Goal: Task Accomplishment & Management: Manage account settings

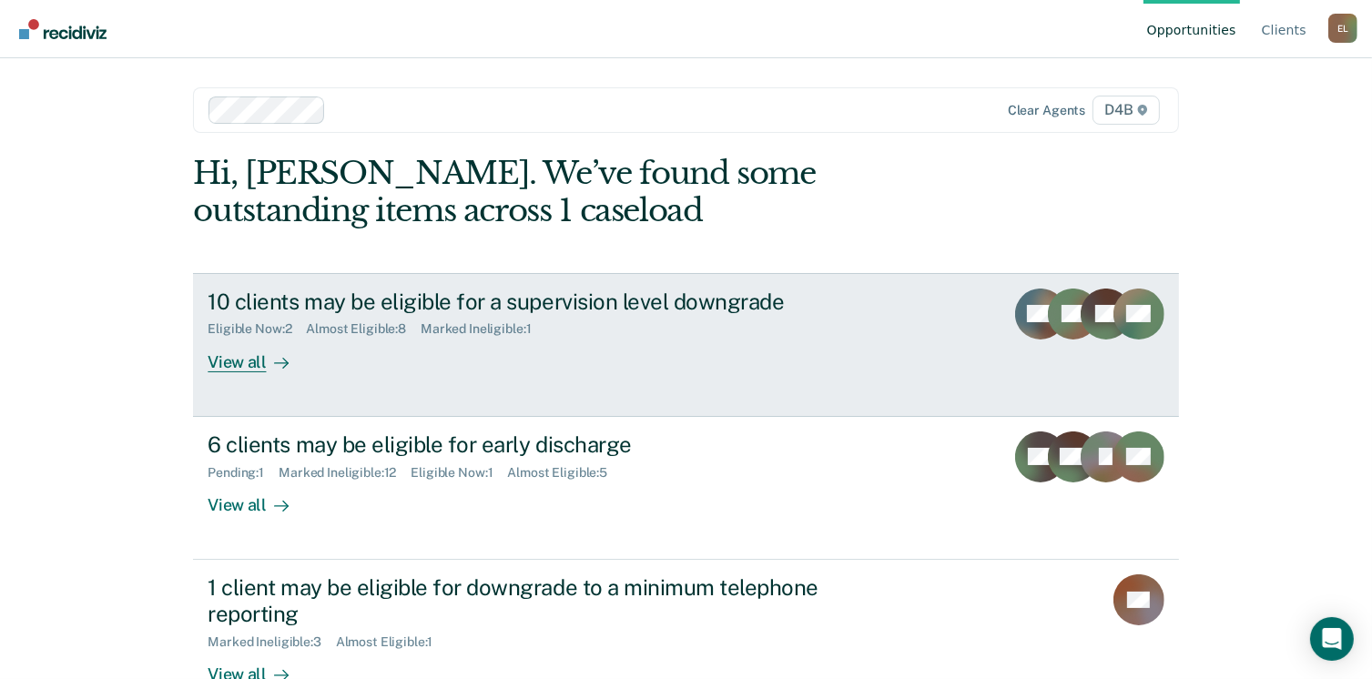
click at [249, 367] on div "View all" at bounding box center [259, 355] width 102 height 36
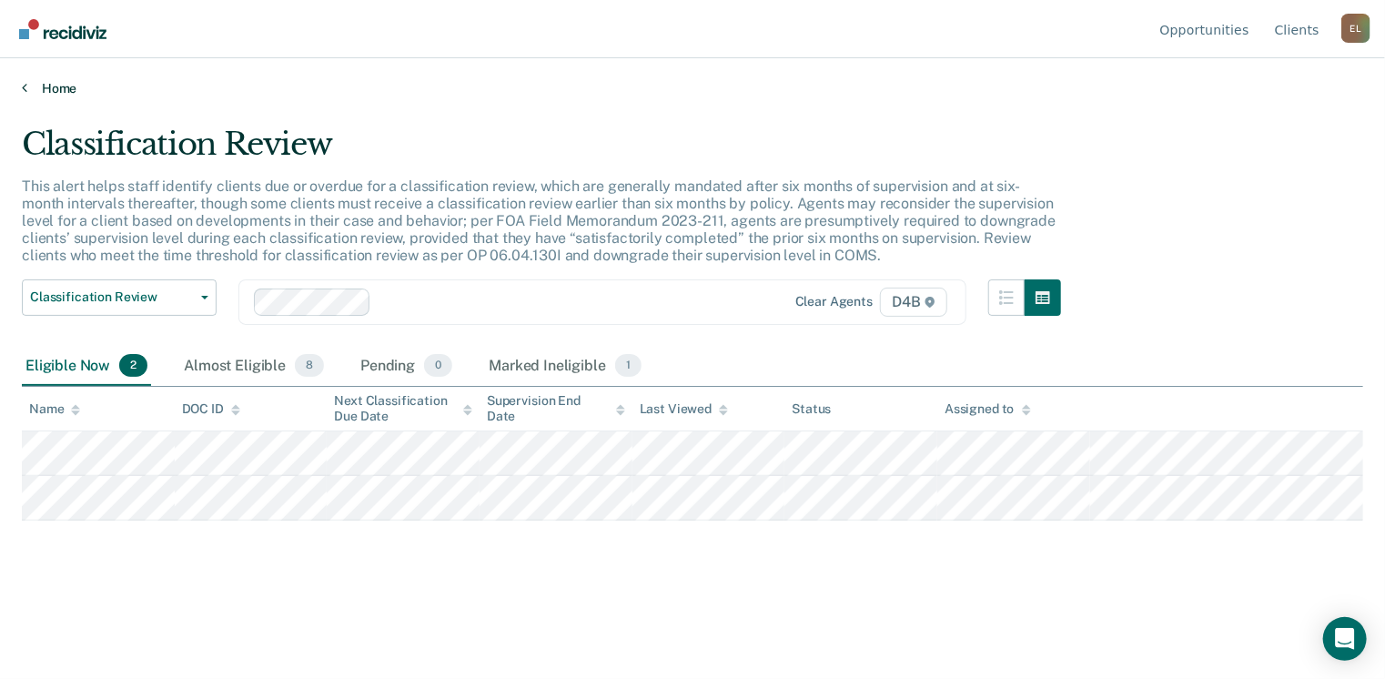
click at [36, 87] on link "Home" at bounding box center [693, 88] width 1342 height 16
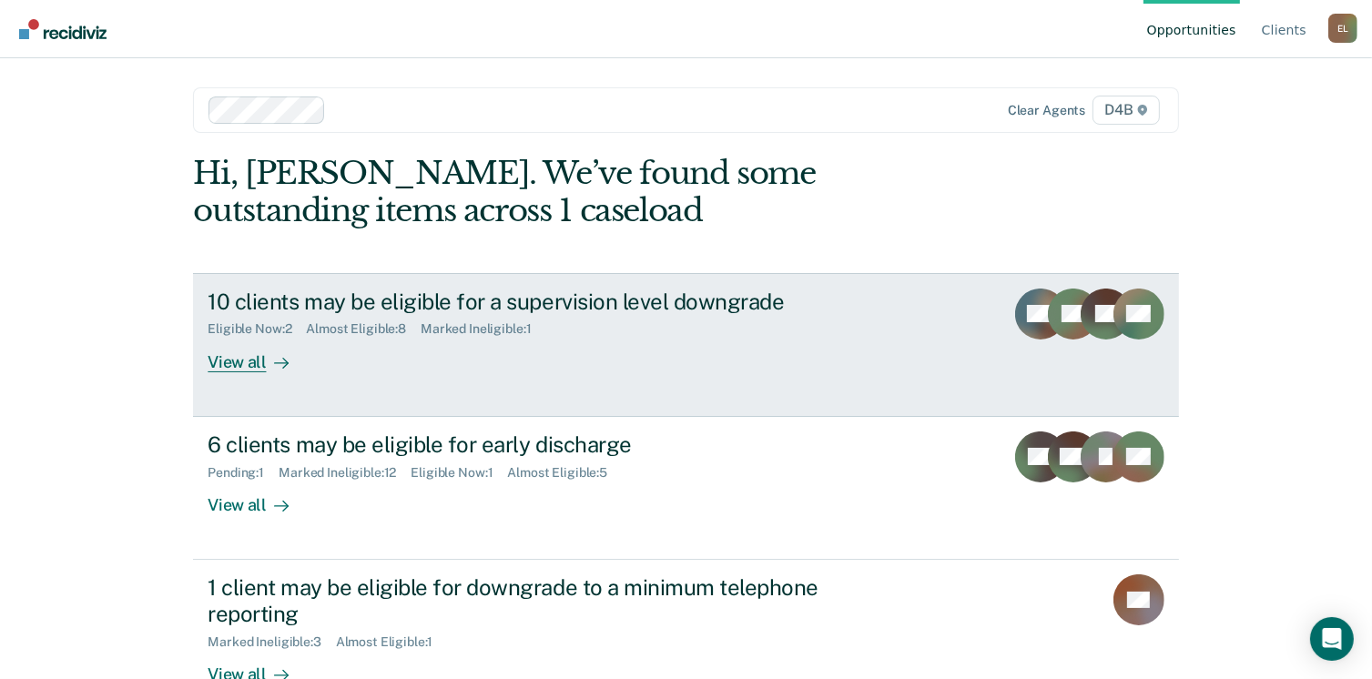
scroll to position [48, 0]
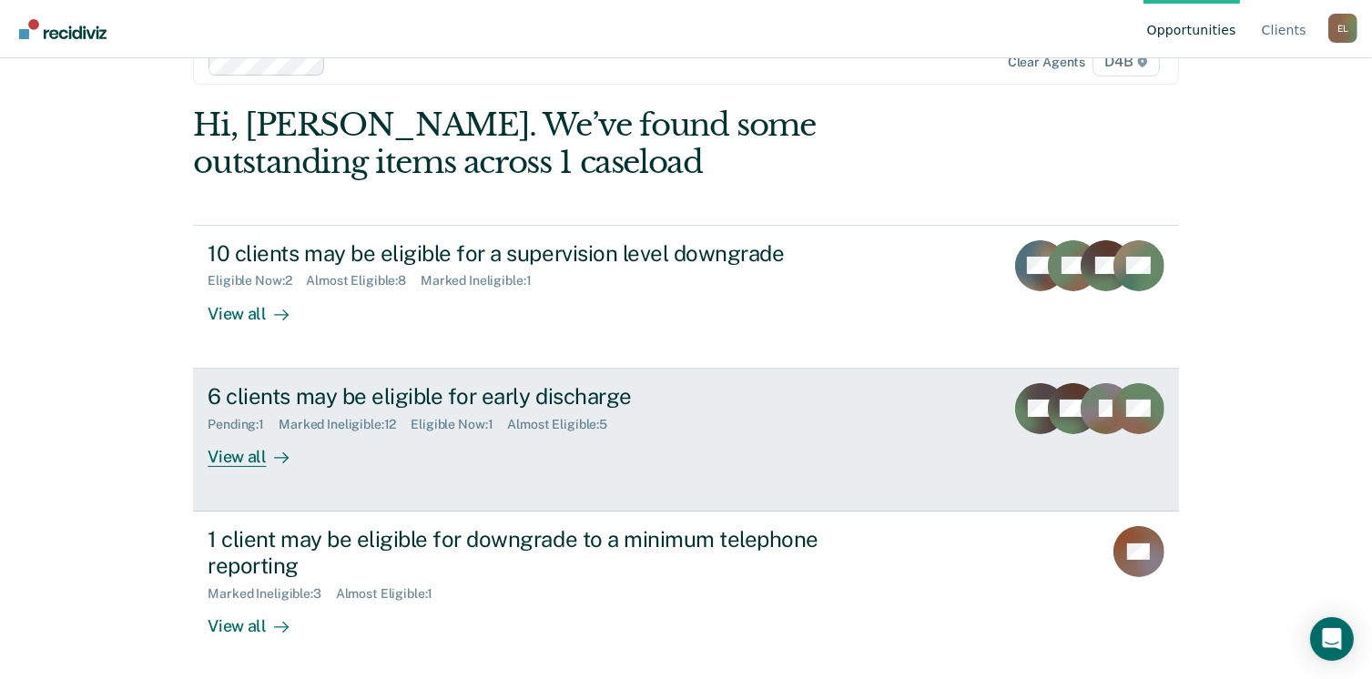
click at [237, 462] on div "View all" at bounding box center [259, 449] width 102 height 36
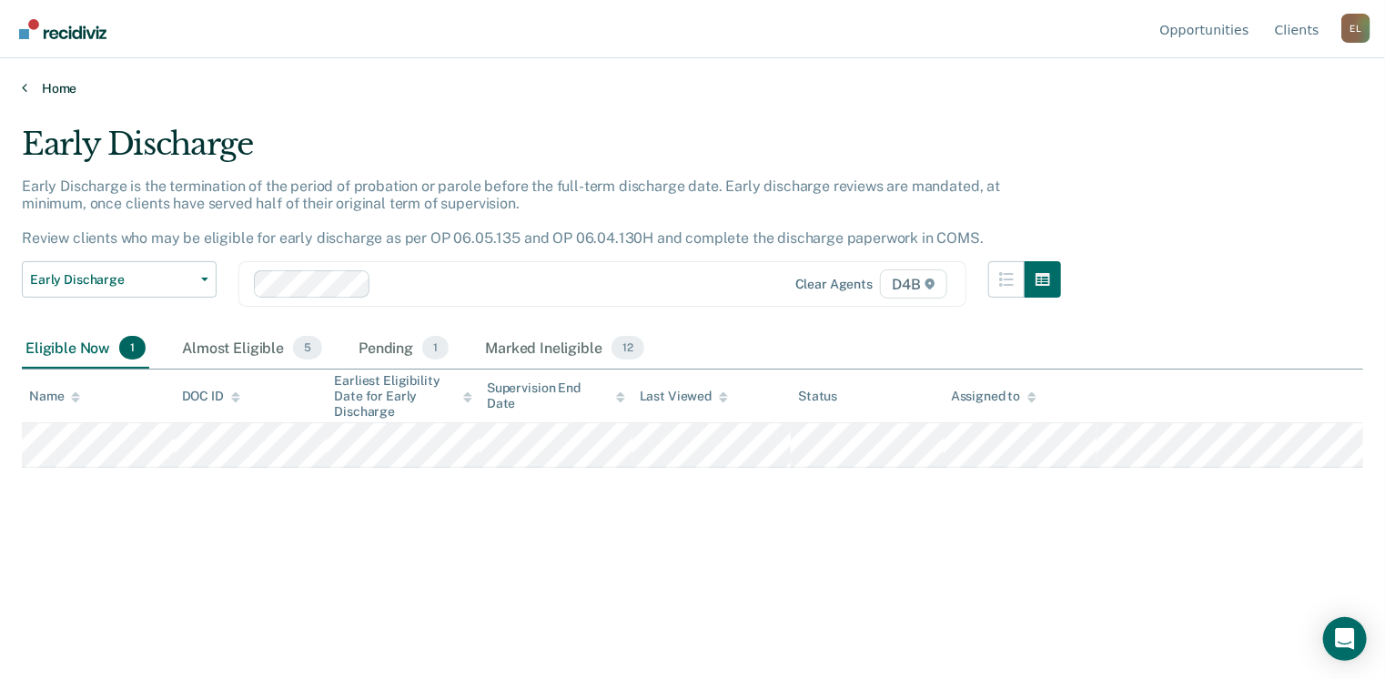
click at [32, 88] on link "Home" at bounding box center [693, 88] width 1342 height 16
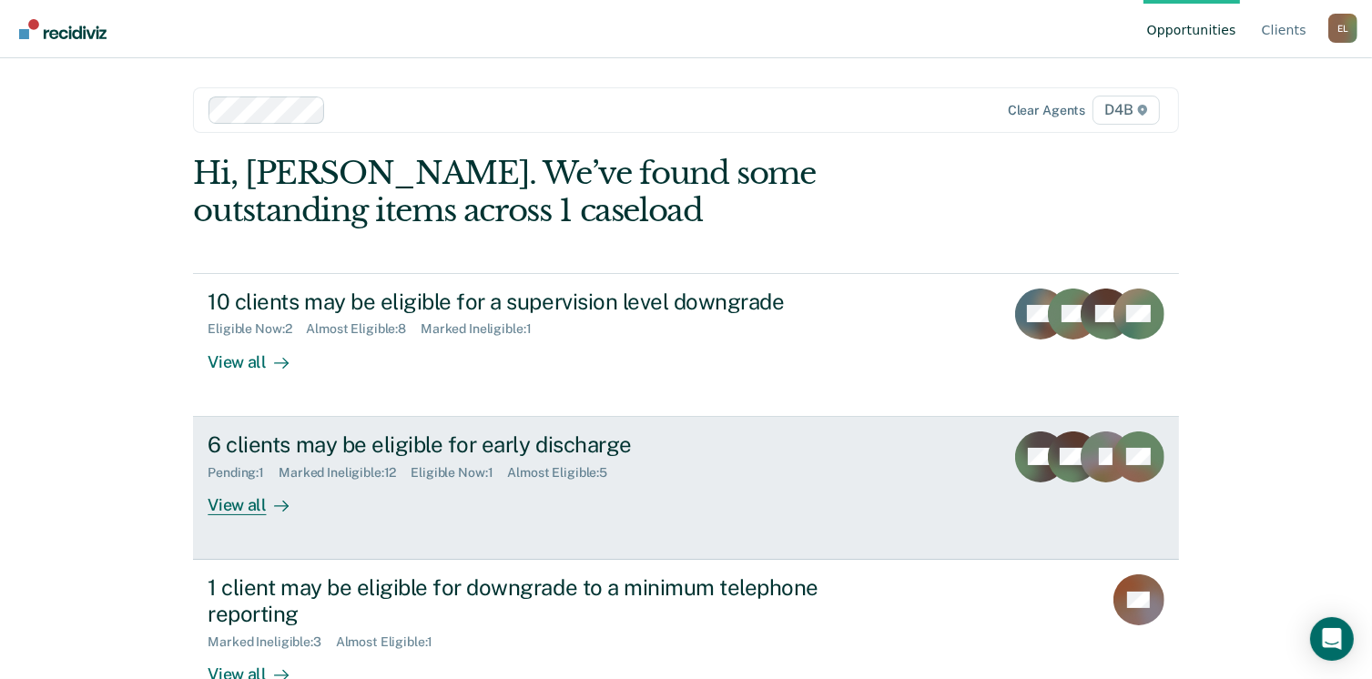
click at [244, 509] on div "View all" at bounding box center [259, 498] width 102 height 36
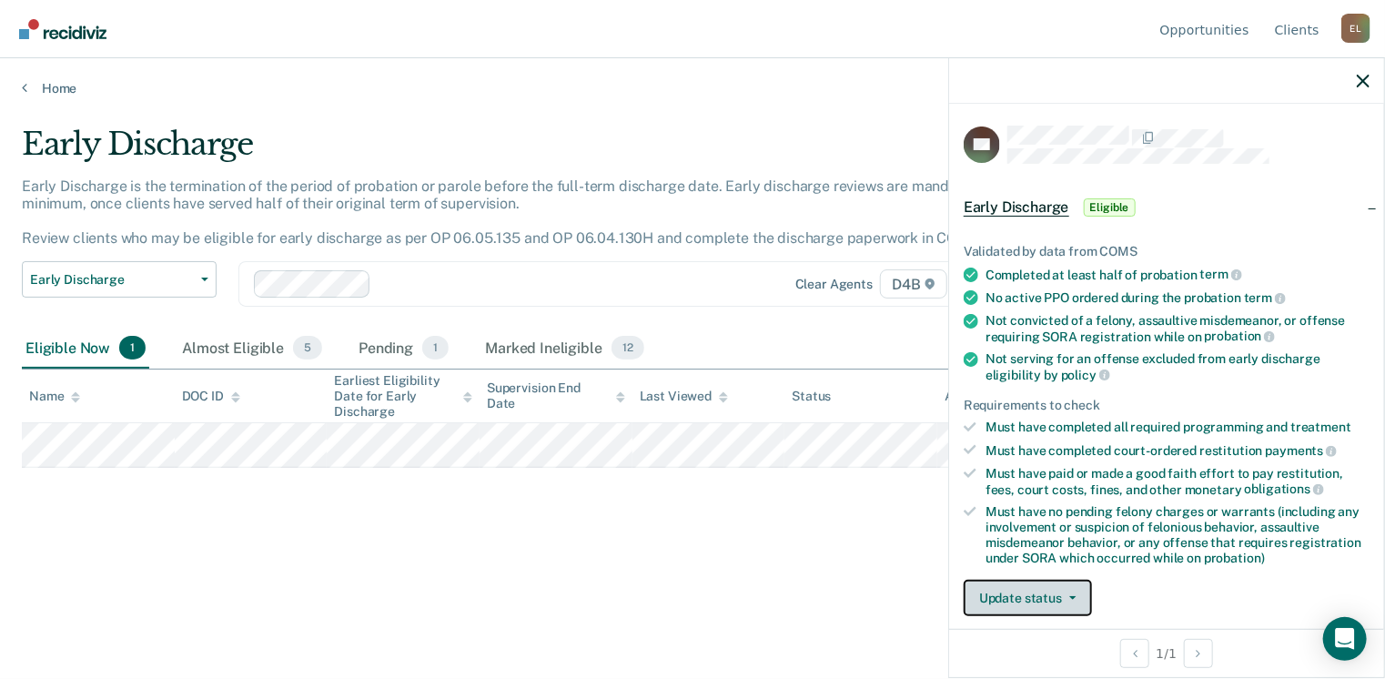
click at [1017, 604] on button "Update status" at bounding box center [1028, 598] width 128 height 36
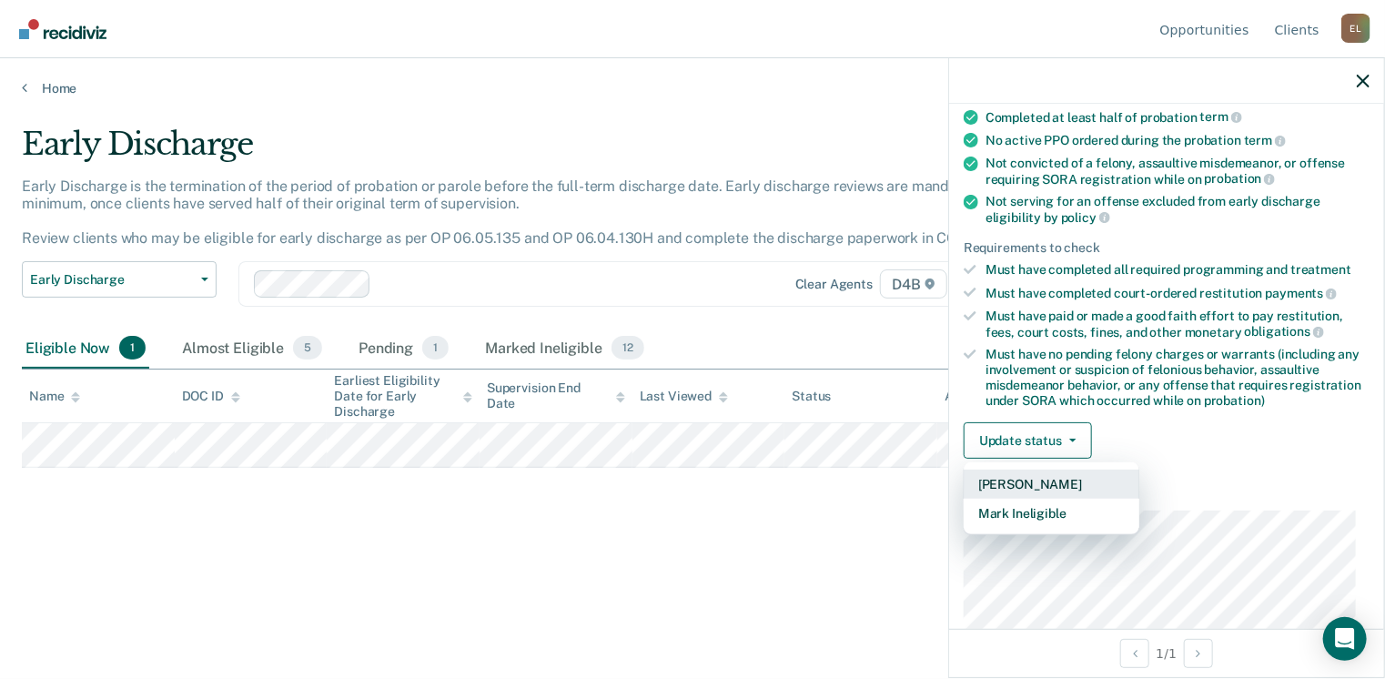
scroll to position [158, 0]
click at [1029, 514] on button "Mark Ineligible" at bounding box center [1052, 512] width 176 height 29
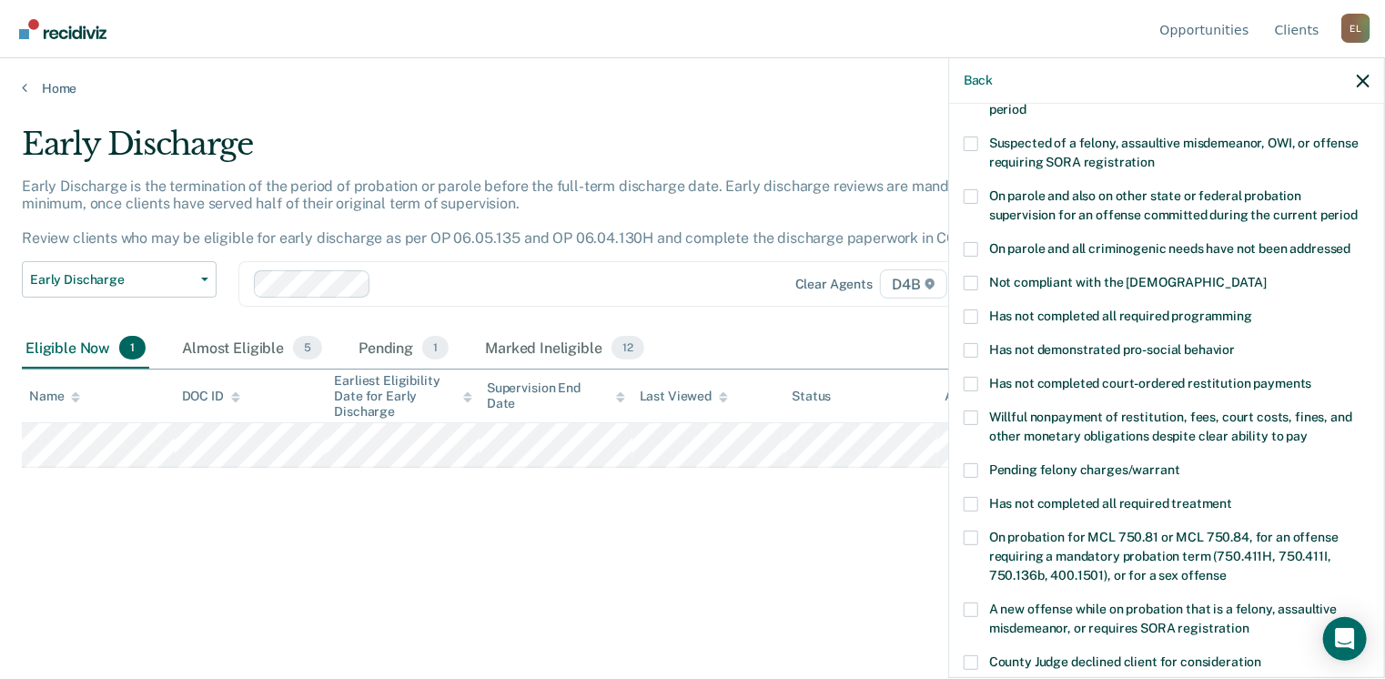
click at [969, 309] on span at bounding box center [971, 316] width 15 height 15
click at [1253, 309] on input "Has not completed all required programming" at bounding box center [1253, 309] width 0 height 0
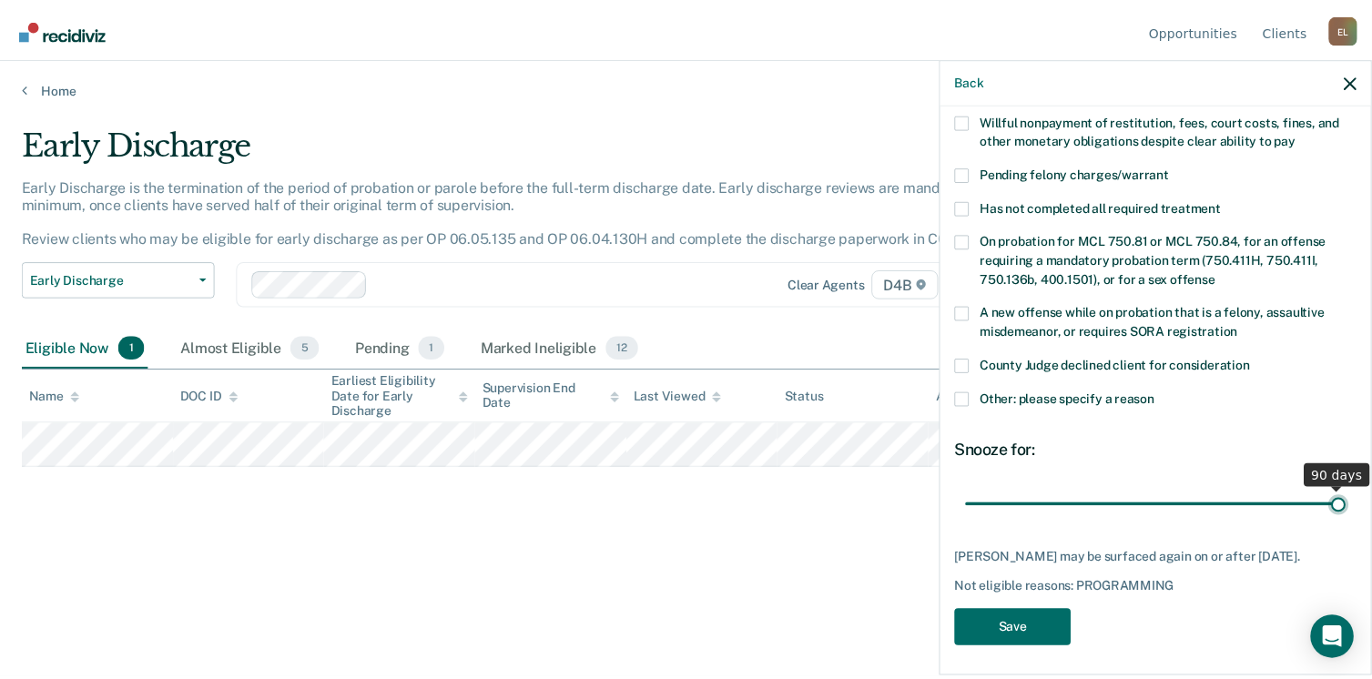
scroll to position [455, 0]
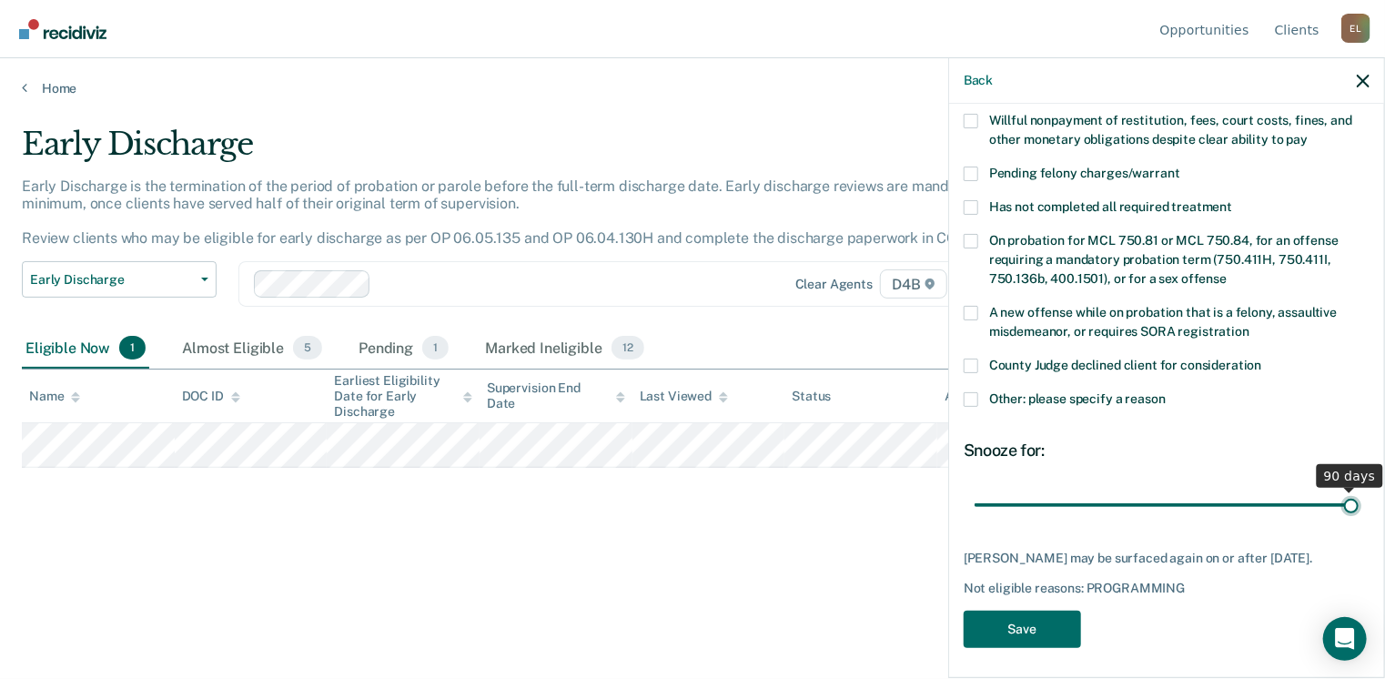
drag, startPoint x: 1100, startPoint y: 478, endPoint x: 1358, endPoint y: 489, distance: 258.7
type input "90"
click at [1358, 490] on input "range" at bounding box center [1167, 506] width 384 height 32
click at [1016, 620] on button "Save" at bounding box center [1022, 629] width 117 height 37
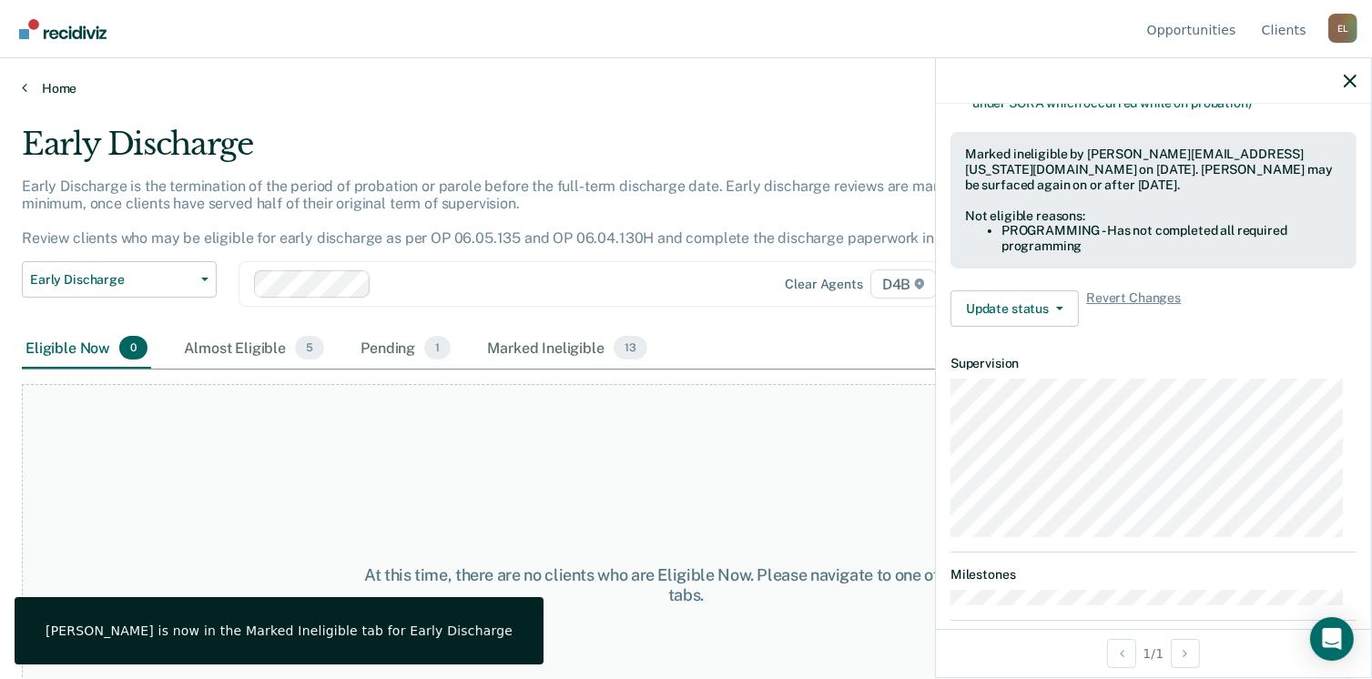
click at [37, 86] on link "Home" at bounding box center [686, 88] width 1328 height 16
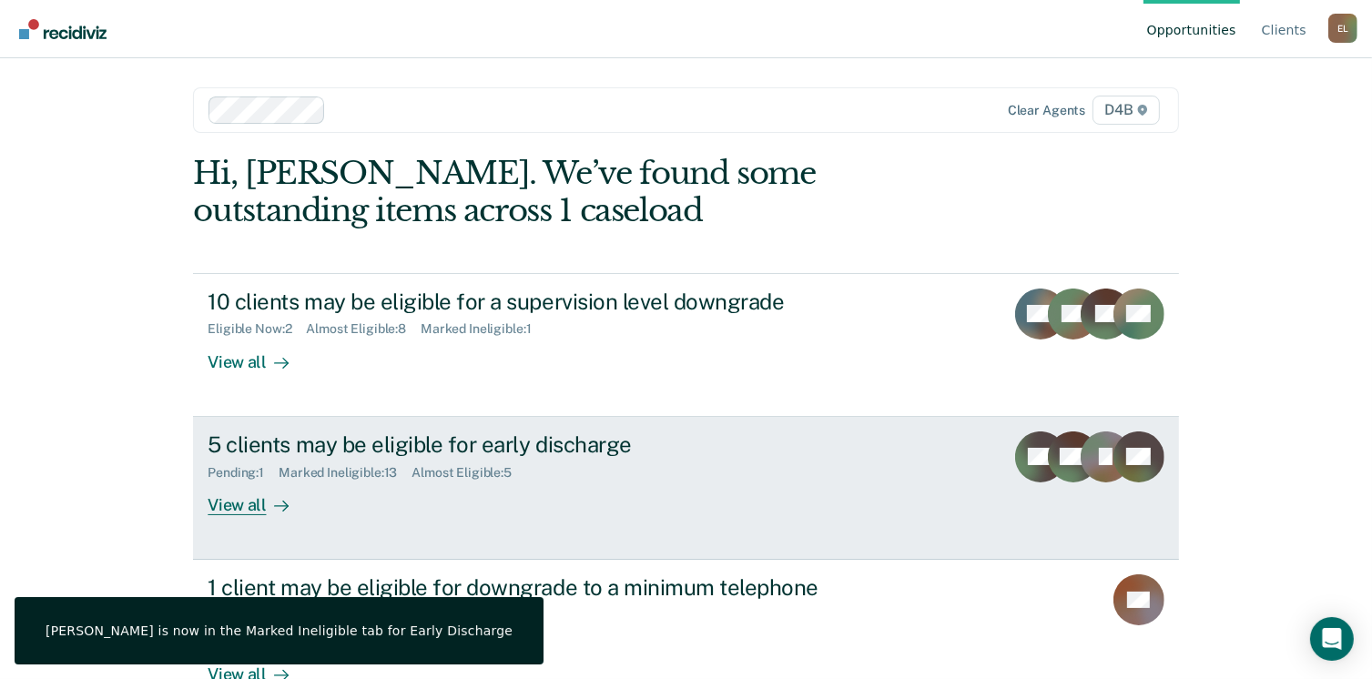
scroll to position [48, 0]
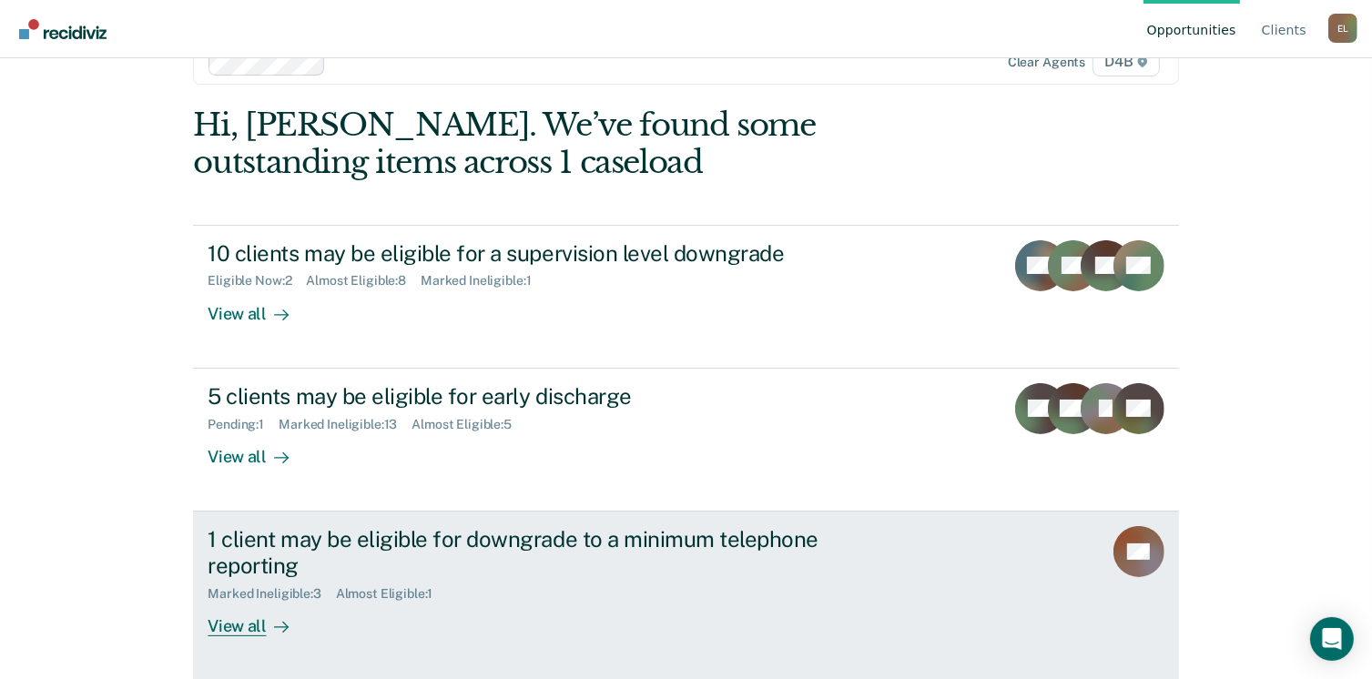
click at [216, 628] on div "View all" at bounding box center [259, 619] width 102 height 36
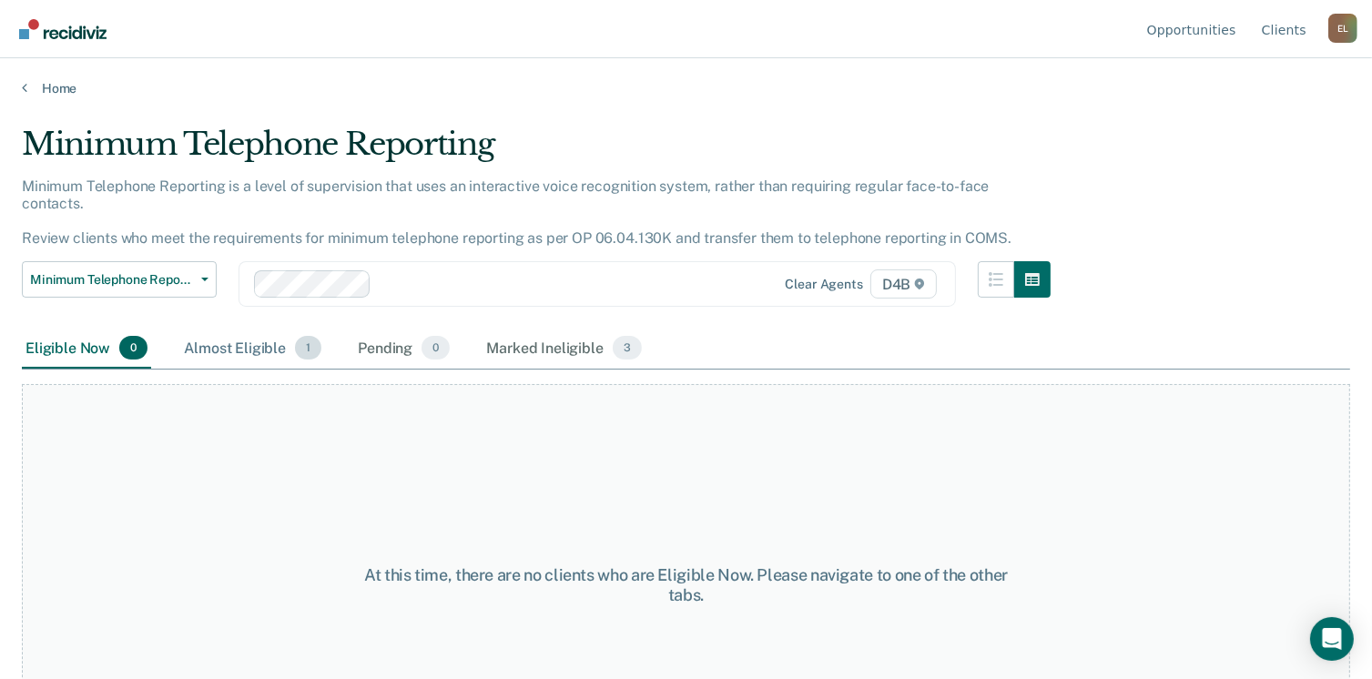
click at [234, 329] on div "Almost Eligible 1" at bounding box center [252, 349] width 145 height 40
